Goal: Information Seeking & Learning: Learn about a topic

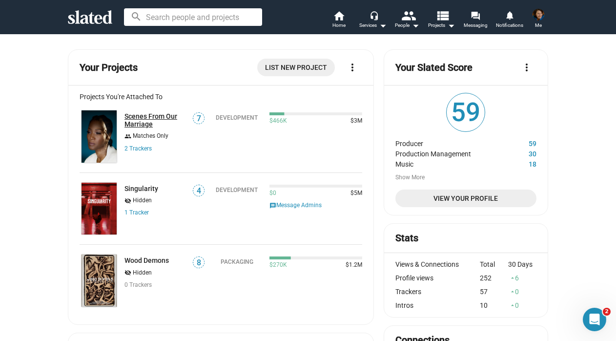
click at [142, 118] on link "Scenes From Our Marriage" at bounding box center [156, 120] width 62 height 16
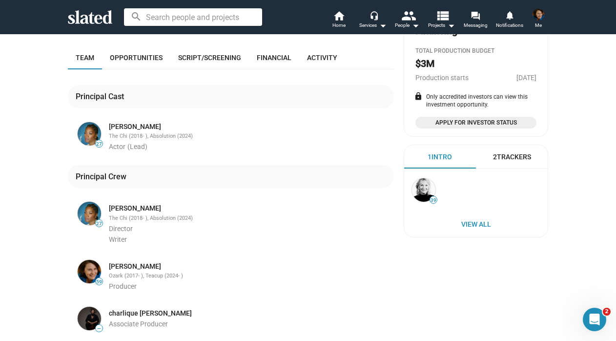
scroll to position [267, 0]
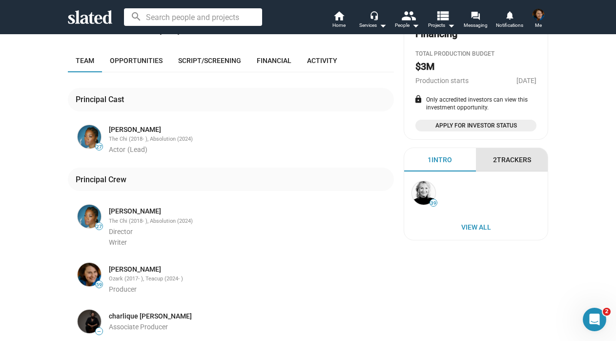
click at [508, 155] on div "2 Trackers" at bounding box center [512, 159] width 72 height 23
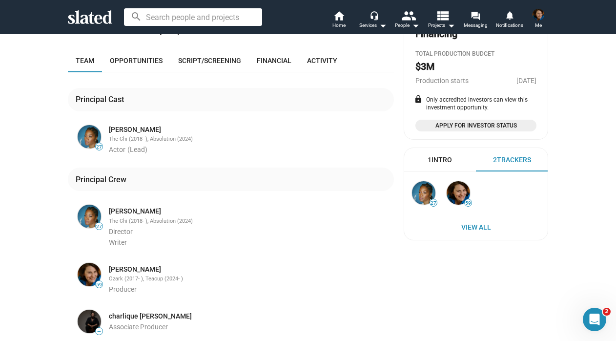
click at [441, 159] on div "1 Intro" at bounding box center [440, 159] width 24 height 9
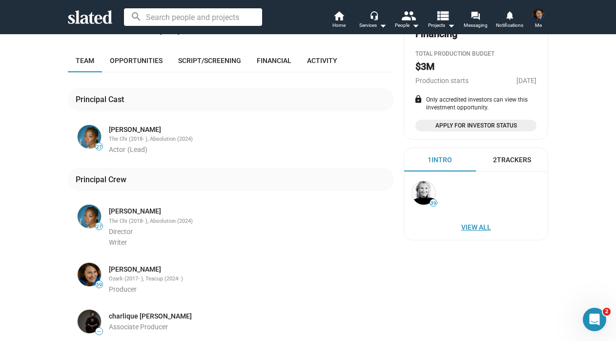
click at [474, 224] on span "View All" at bounding box center [476, 227] width 124 height 18
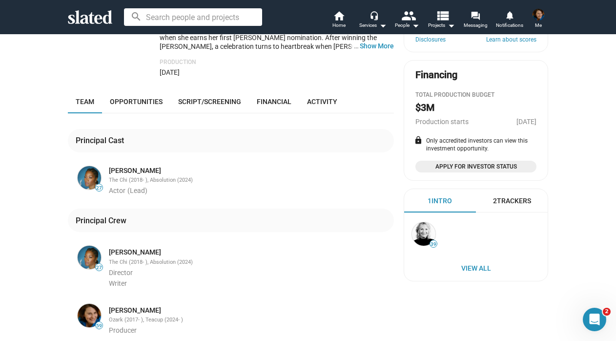
scroll to position [228, 0]
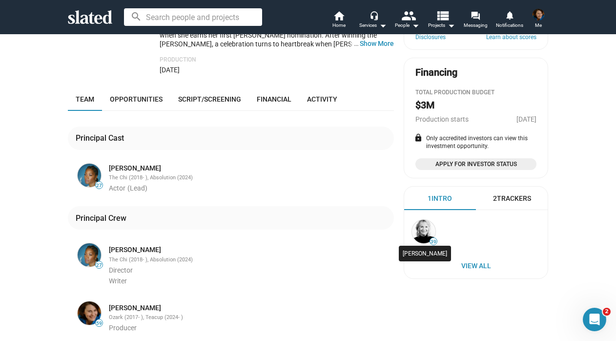
click at [425, 236] on img at bounding box center [423, 231] width 23 height 23
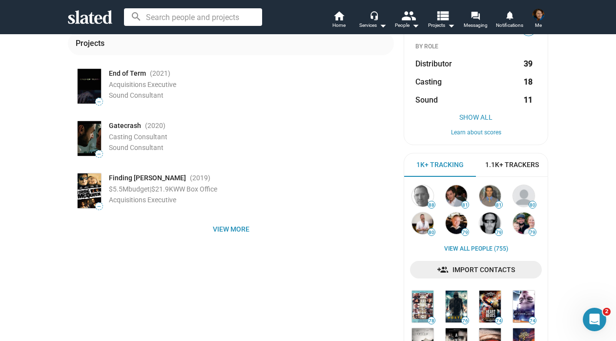
scroll to position [153, 0]
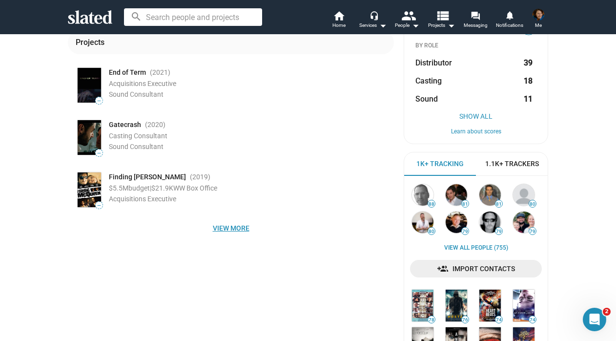
click at [221, 229] on span "View more" at bounding box center [231, 228] width 311 height 18
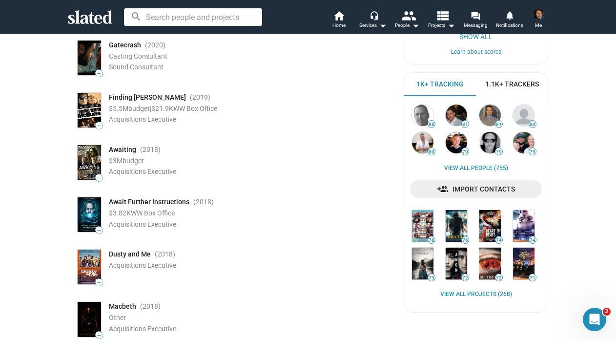
scroll to position [0, 0]
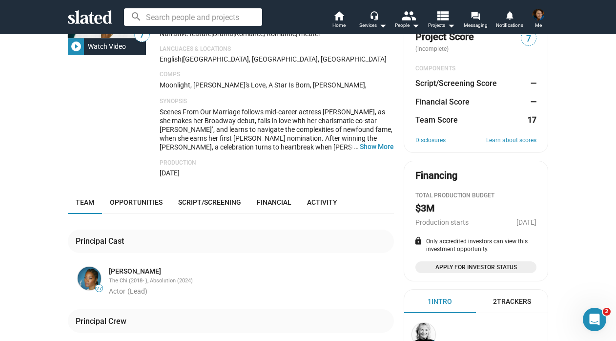
scroll to position [128, 0]
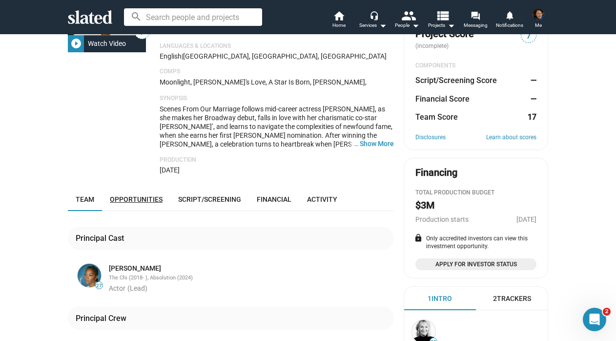
click at [140, 195] on span "Opportunities" at bounding box center [136, 199] width 53 height 8
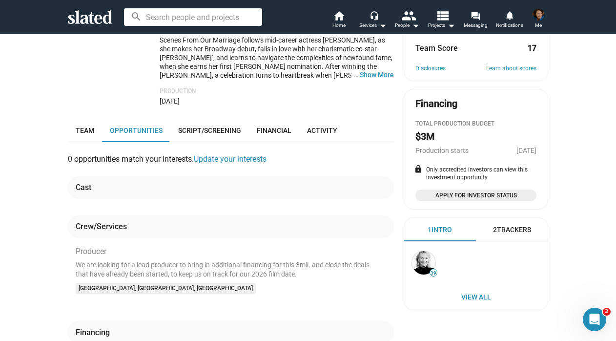
scroll to position [196, 0]
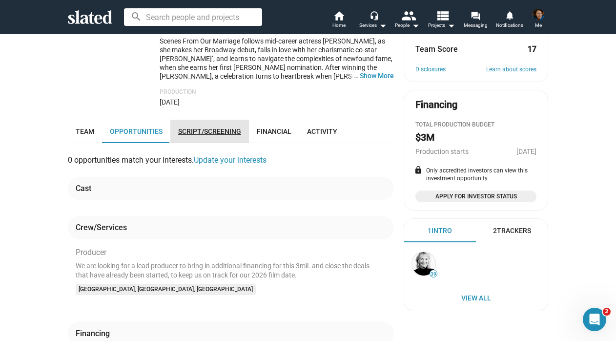
click at [205, 127] on span "Script/Screening" at bounding box center [209, 131] width 63 height 8
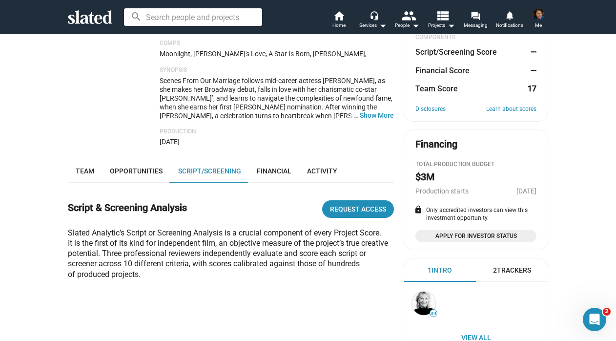
scroll to position [155, 0]
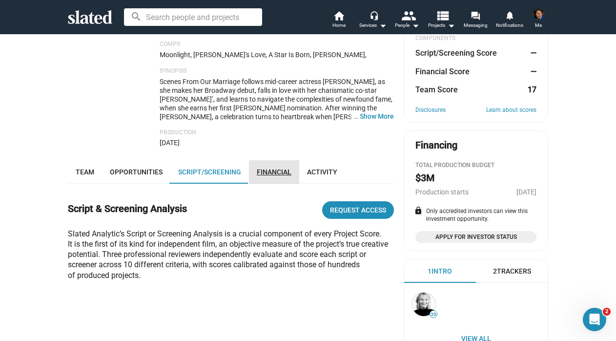
click at [276, 168] on span "Financial" at bounding box center [274, 172] width 35 height 8
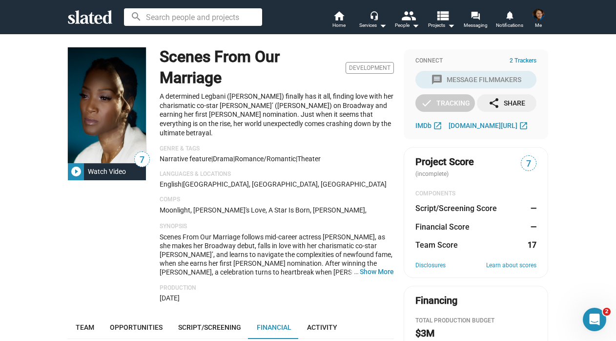
click at [540, 16] on img at bounding box center [539, 15] width 12 height 12
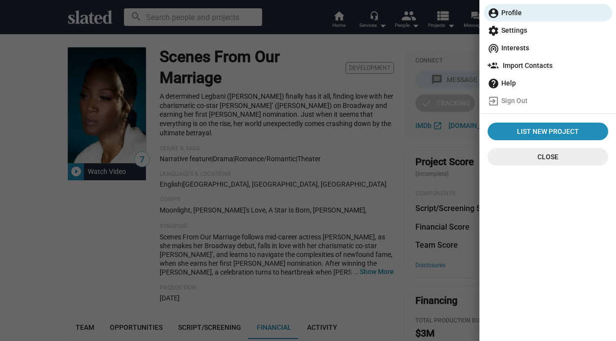
click at [379, 158] on div at bounding box center [308, 170] width 616 height 341
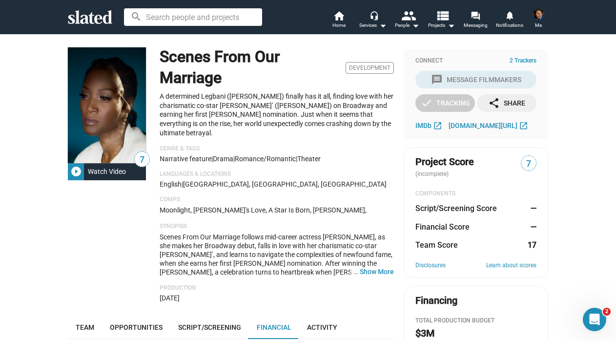
click at [537, 16] on img at bounding box center [539, 15] width 12 height 12
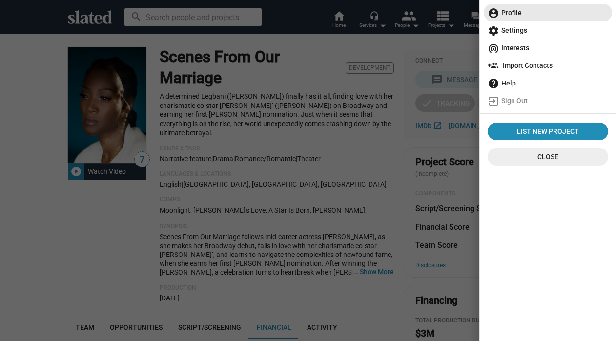
click at [527, 14] on span "account_circle Profile" at bounding box center [548, 13] width 121 height 18
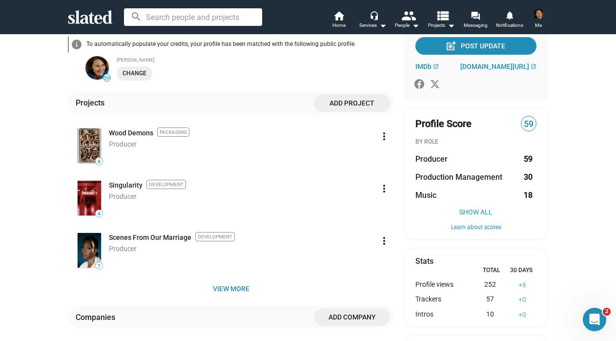
scroll to position [182, 0]
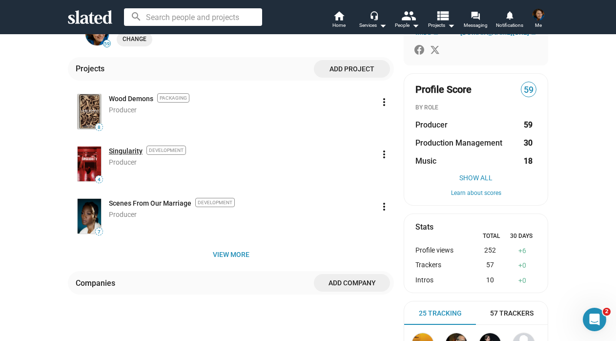
click at [126, 153] on link "Singularity" at bounding box center [126, 151] width 34 height 9
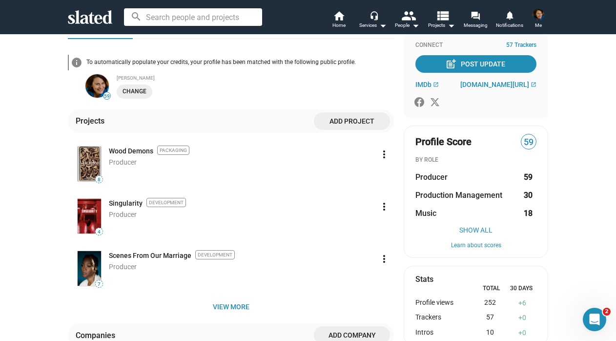
scroll to position [134, 0]
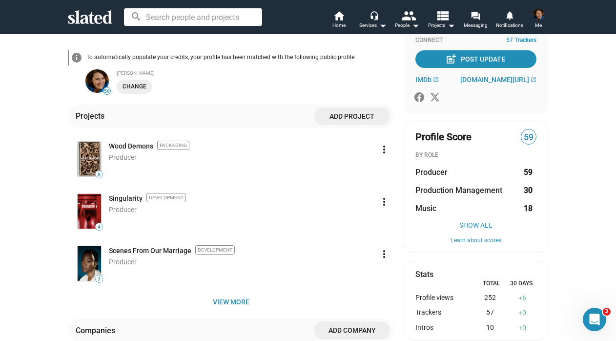
click at [132, 256] on div "Scenes From Our Marriage Development Producer" at bounding box center [242, 255] width 266 height 22
click at [139, 252] on link "Scenes From Our Marriage" at bounding box center [150, 250] width 83 height 9
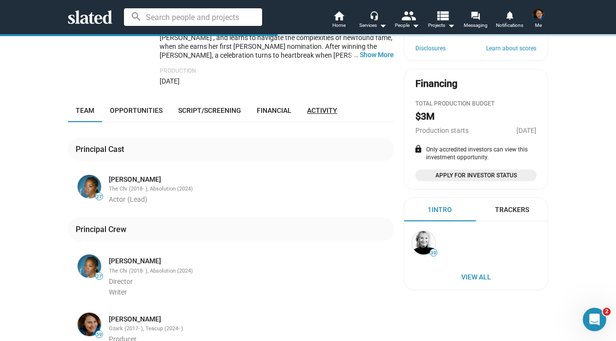
scroll to position [222, 0]
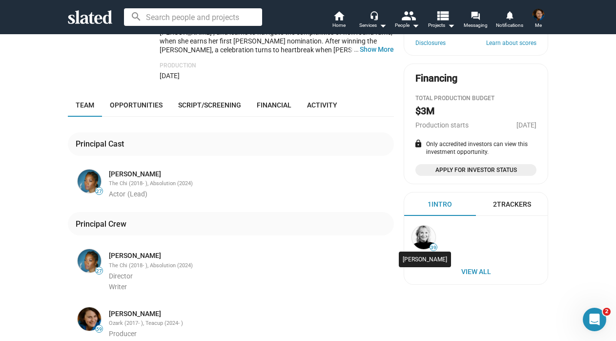
click at [424, 234] on img at bounding box center [423, 237] width 23 height 23
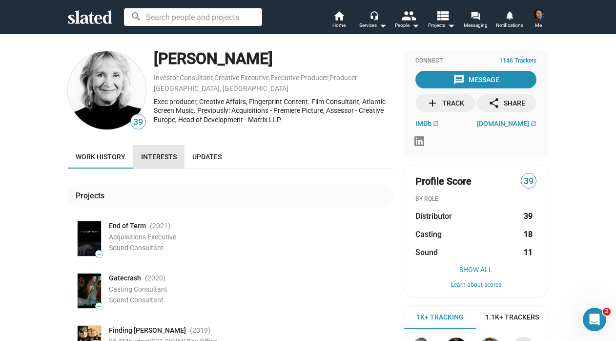
click at [168, 154] on span "Interests" at bounding box center [159, 157] width 36 height 8
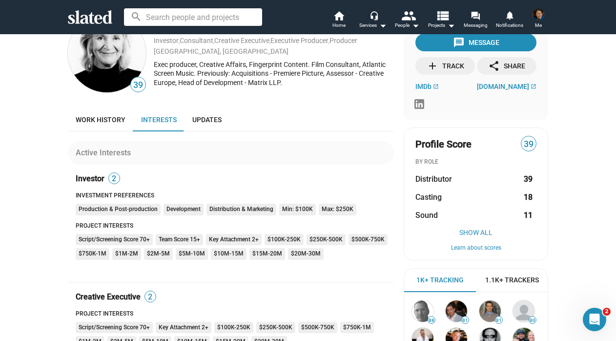
scroll to position [38, 0]
click at [471, 231] on button "Show All" at bounding box center [476, 232] width 121 height 8
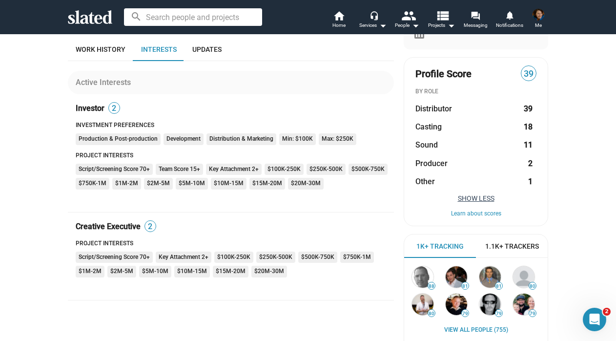
scroll to position [0, 0]
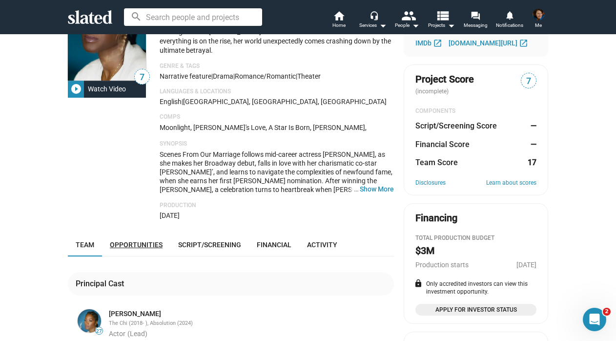
click at [144, 241] on span "Opportunities" at bounding box center [136, 245] width 53 height 8
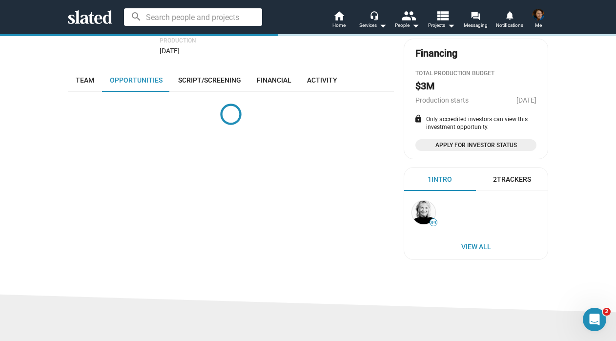
scroll to position [273, 0]
